Goal: Download file/media

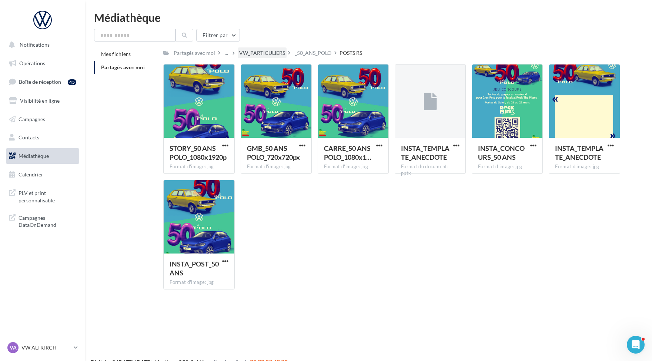
click at [270, 53] on div "VW_PARTICULIERS" at bounding box center [262, 52] width 46 height 7
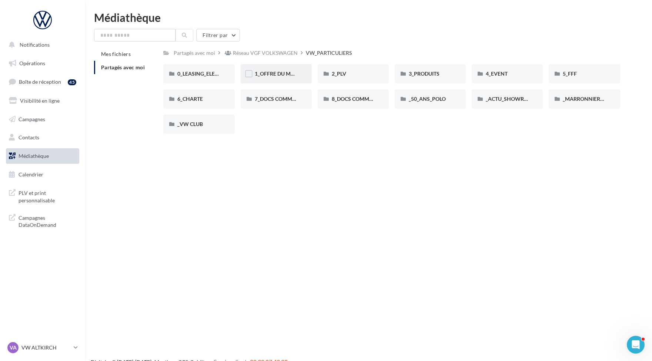
click at [279, 79] on div "1_OFFRE DU MOIS" at bounding box center [276, 73] width 71 height 19
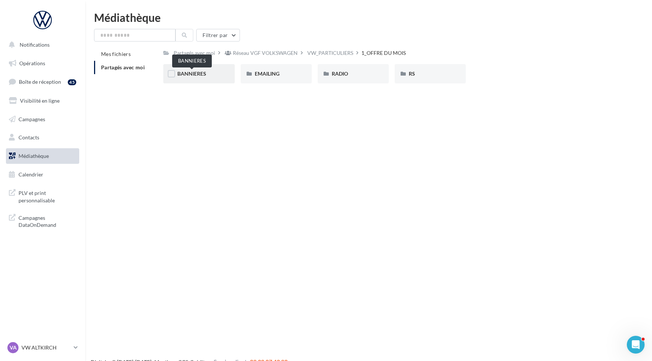
click at [204, 76] on span "BANNIERES" at bounding box center [191, 73] width 29 height 6
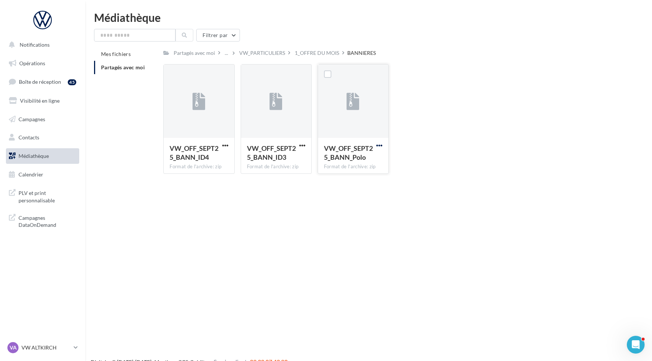
click at [376, 145] on span "button" at bounding box center [379, 145] width 6 height 6
click at [369, 166] on button "Télécharger" at bounding box center [347, 159] width 74 height 19
click at [308, 54] on div "1_OFFRE DU MOIS" at bounding box center [317, 52] width 44 height 7
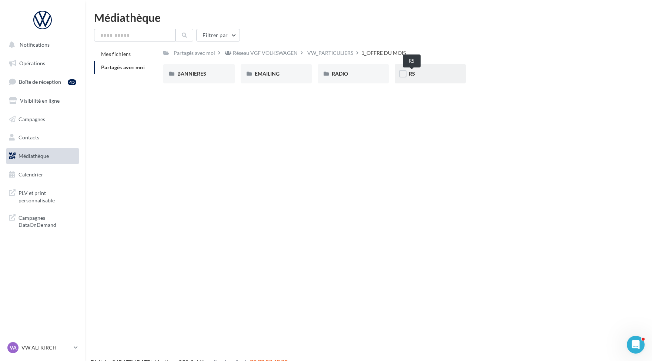
click at [415, 75] on span "RS" at bounding box center [412, 73] width 6 height 6
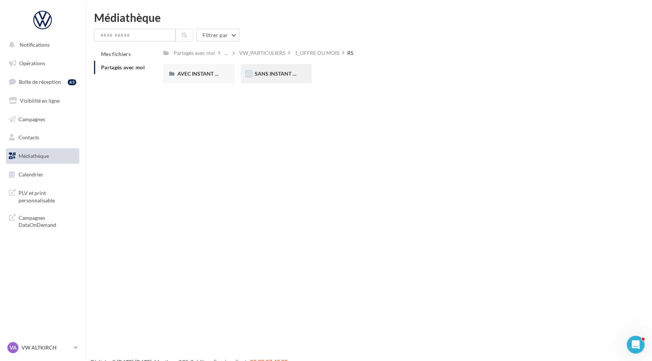
click at [252, 74] on label at bounding box center [248, 73] width 7 height 7
click at [261, 75] on span "SANS INSTANT VW" at bounding box center [278, 73] width 47 height 6
click at [342, 73] on span "POLO" at bounding box center [339, 73] width 14 height 6
